Goal: Navigation & Orientation: Find specific page/section

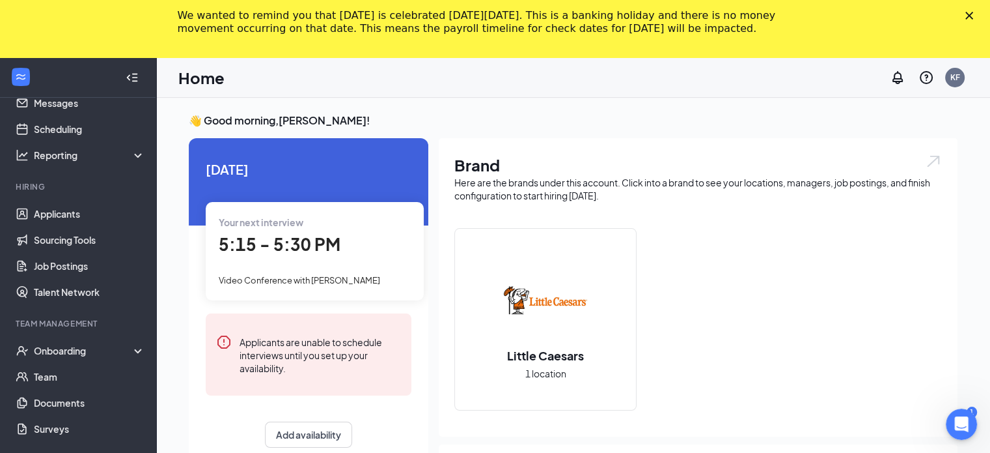
scroll to position [83, 0]
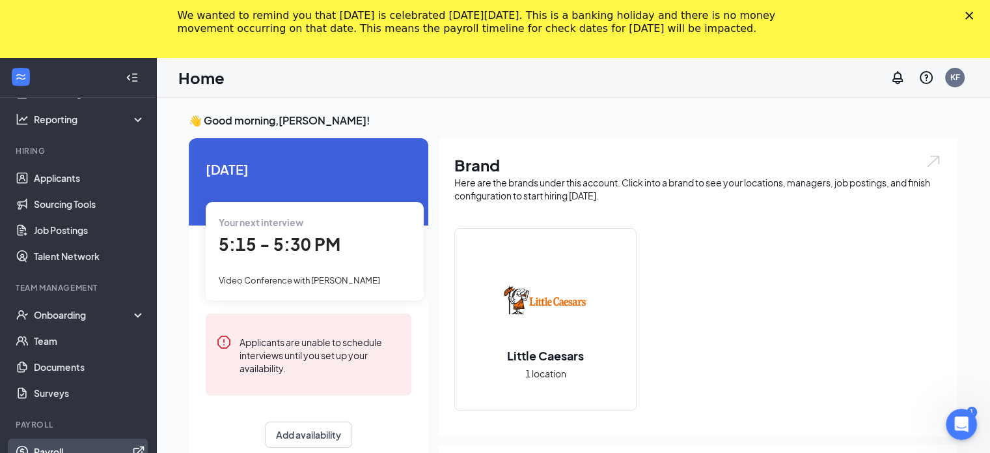
click at [44, 442] on link "Payroll" at bounding box center [89, 451] width 111 height 26
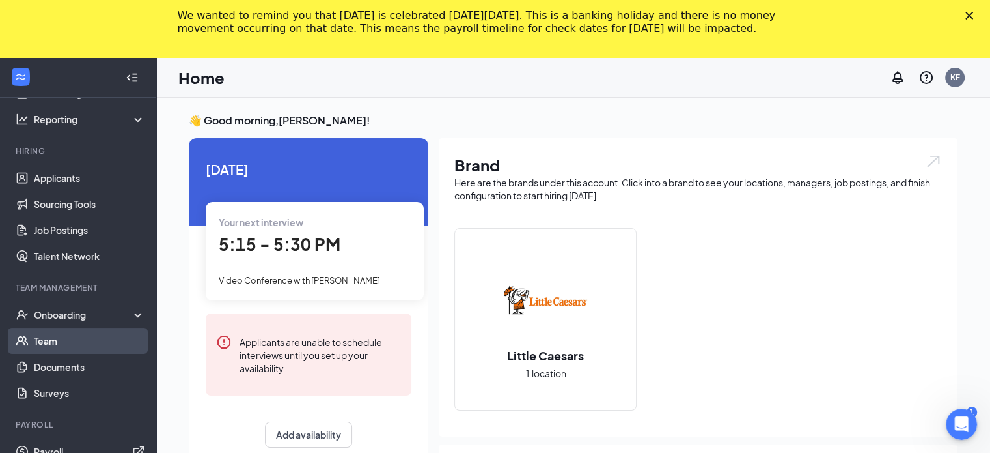
click at [82, 344] on link "Team" at bounding box center [89, 341] width 111 height 26
